Goal: Find specific page/section: Find specific page/section

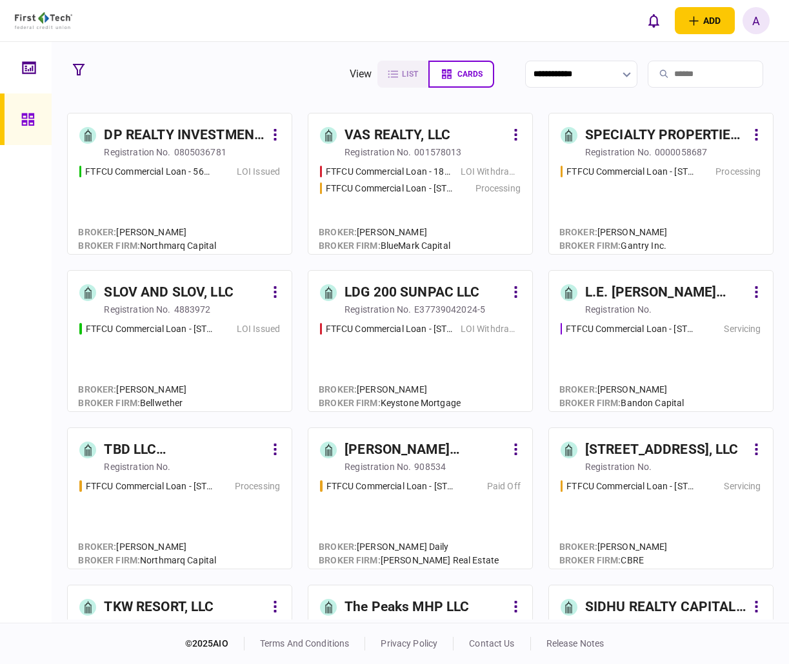
drag, startPoint x: 21, startPoint y: 68, endPoint x: 28, endPoint y: 72, distance: 8.4
click at [21, 68] on link at bounding box center [26, 68] width 52 height 52
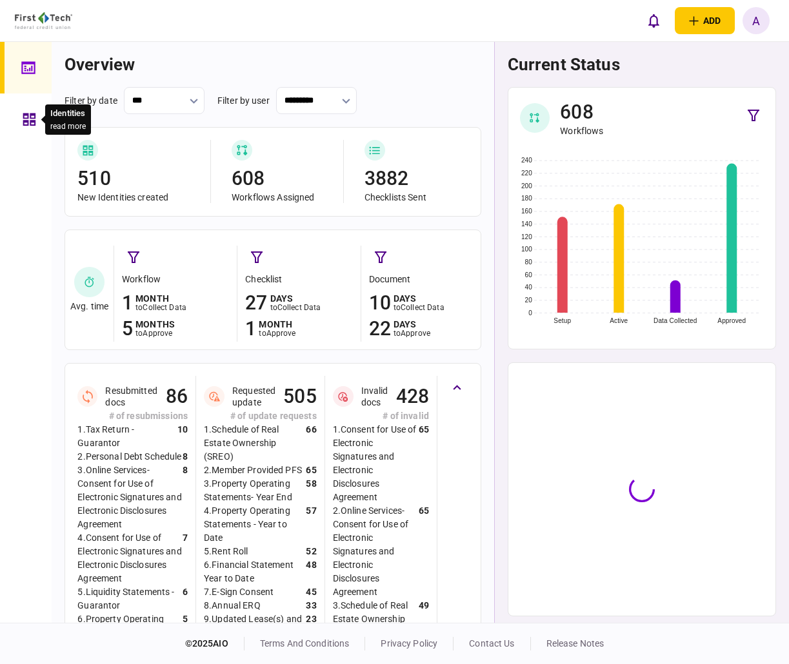
click at [25, 132] on div at bounding box center [30, 120] width 14 height 52
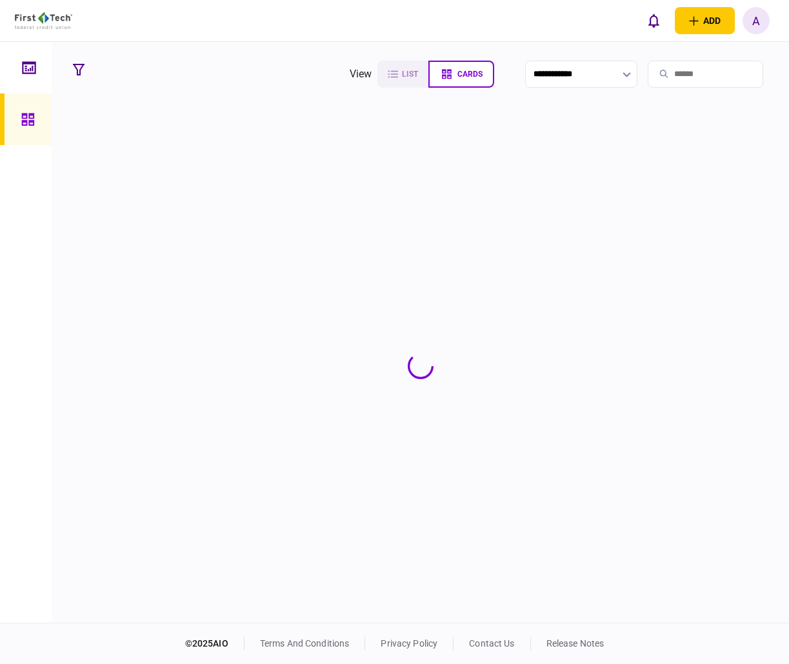
click at [682, 74] on input "search" at bounding box center [704, 74] width 115 height 27
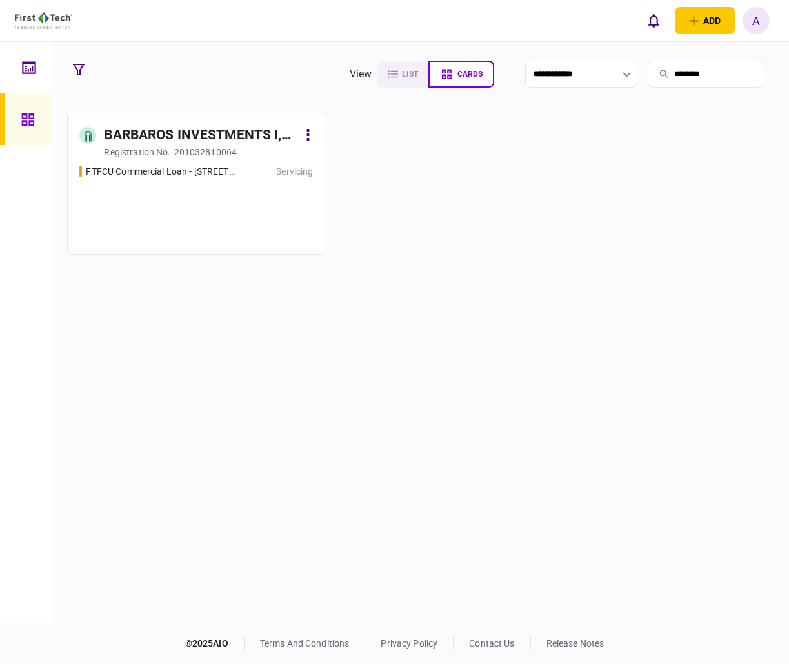
type input "********"
click at [172, 141] on div "BARBAROS INVESTMENTS I, LLC" at bounding box center [201, 135] width 194 height 21
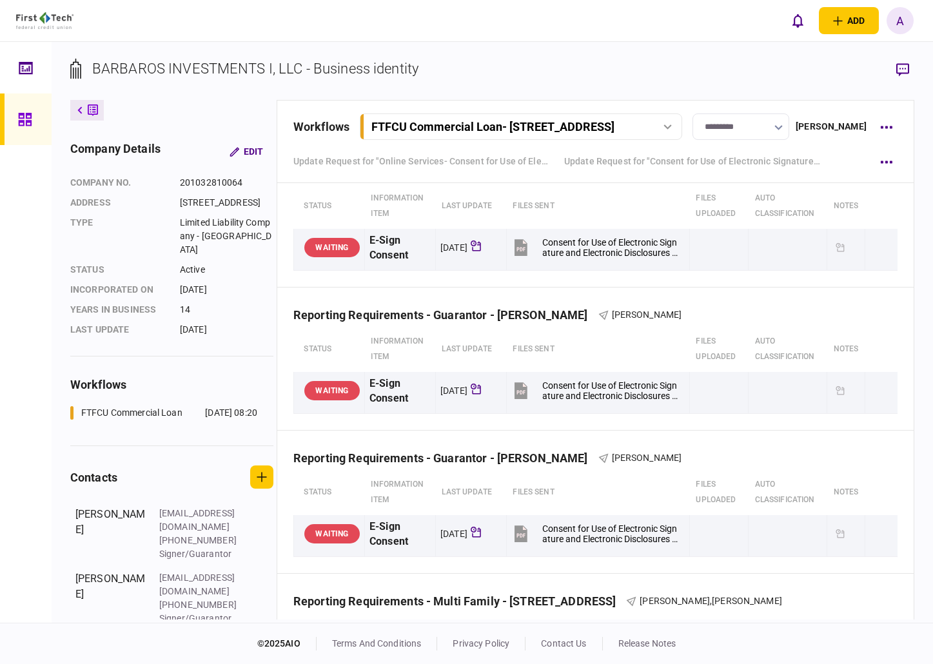
scroll to position [385, 0]
